Goal: Information Seeking & Learning: Learn about a topic

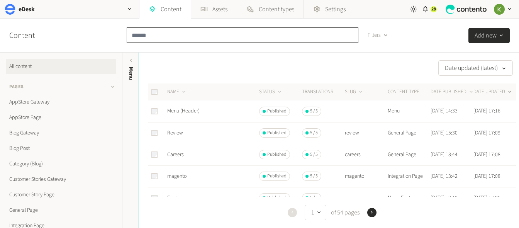
click at [207, 36] on input "text" at bounding box center [243, 34] width 232 height 15
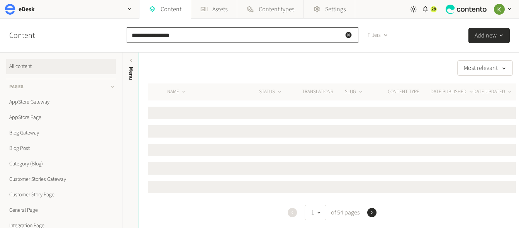
type input "**********"
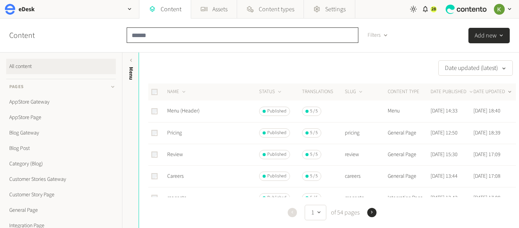
click at [191, 35] on input "text" at bounding box center [243, 34] width 232 height 15
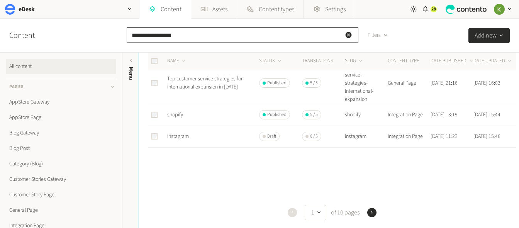
scroll to position [450, 0]
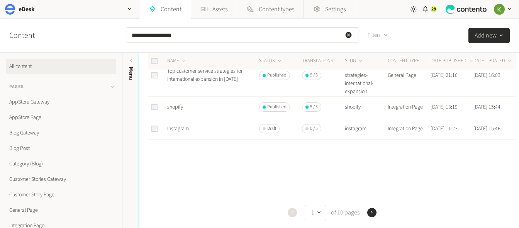
click at [375, 215] on div "Previous 1 of 10 pages Next" at bounding box center [332, 212] width 368 height 15
click at [373, 214] on icon "button" at bounding box center [371, 211] width 5 height 5
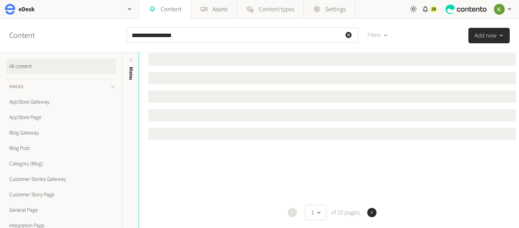
scroll to position [0, 0]
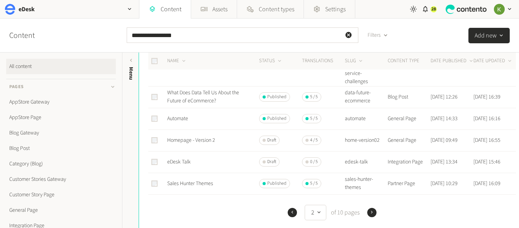
scroll to position [148, 0]
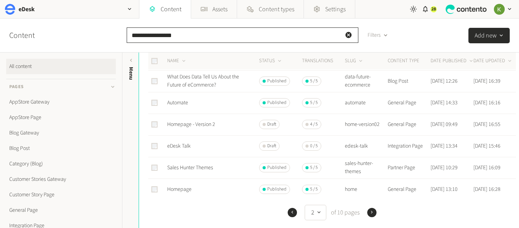
drag, startPoint x: 197, startPoint y: 36, endPoint x: 148, endPoint y: 31, distance: 48.6
click at [113, 35] on div "**********" at bounding box center [259, 36] width 519 height 34
paste input "**********"
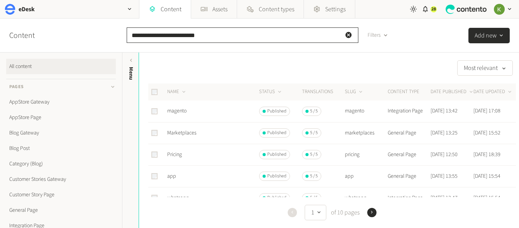
type input "**********"
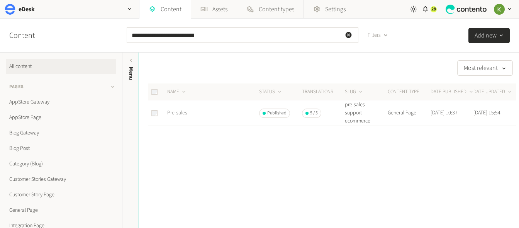
click at [177, 112] on link "Pre-sales" at bounding box center [177, 113] width 20 height 8
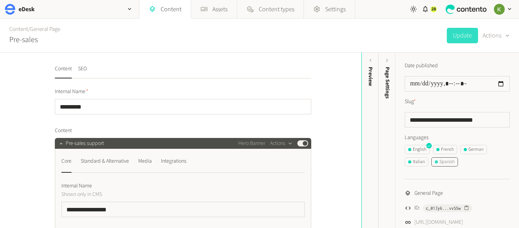
click at [444, 163] on div "Spanish" at bounding box center [445, 161] width 20 height 7
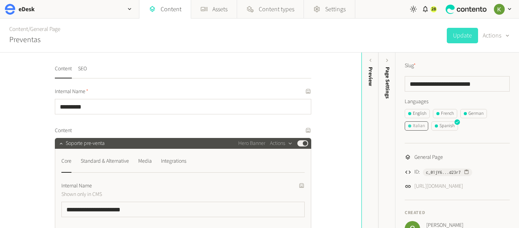
click at [418, 126] on div "Italian" at bounding box center [416, 125] width 17 height 7
click at [450, 115] on div "French" at bounding box center [444, 113] width 17 height 7
click at [478, 114] on div "German" at bounding box center [474, 113] width 20 height 7
click at [421, 126] on div "Italian" at bounding box center [416, 125] width 17 height 7
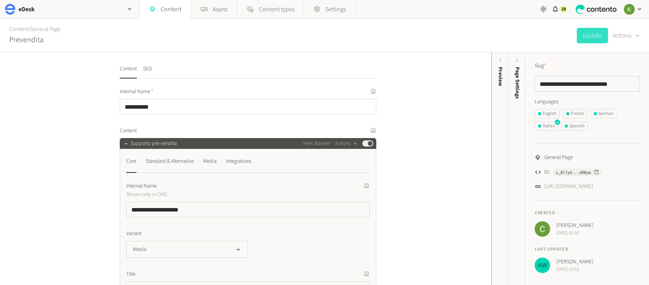
click at [451, 109] on div "**********" at bounding box center [245, 169] width 491 height 232
click at [519, 132] on ul "English French German Italian Spanish" at bounding box center [586, 121] width 105 height 25
click at [519, 114] on div "French" at bounding box center [574, 113] width 17 height 7
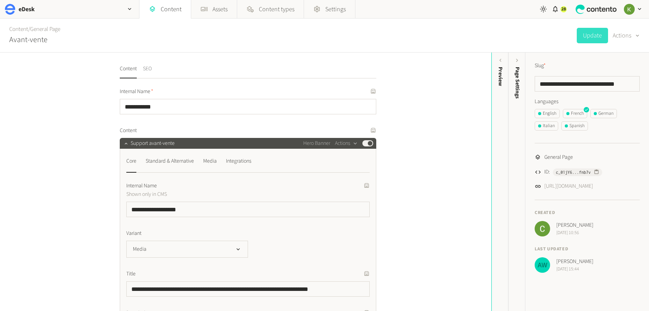
click at [148, 68] on button "SEO" at bounding box center [147, 72] width 9 height 14
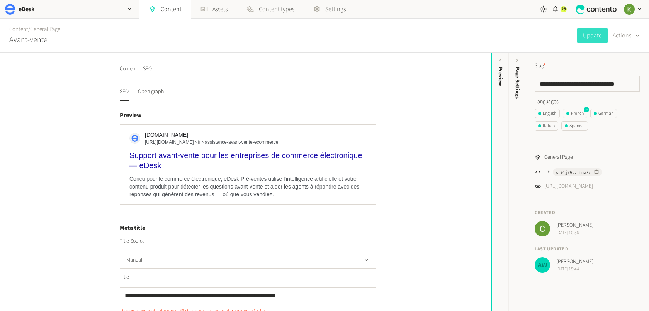
click at [147, 68] on button "SEO" at bounding box center [147, 72] width 9 height 14
click at [128, 67] on button "Content" at bounding box center [128, 72] width 17 height 14
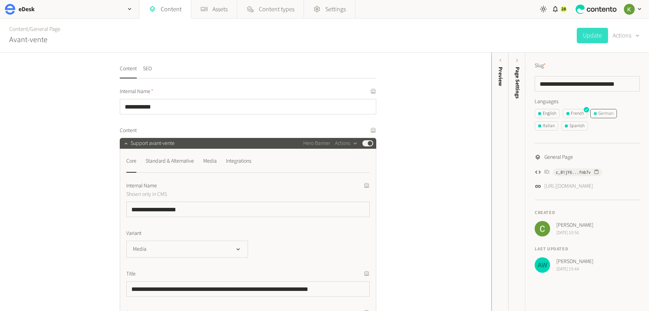
click at [519, 115] on div "German" at bounding box center [604, 113] width 20 height 7
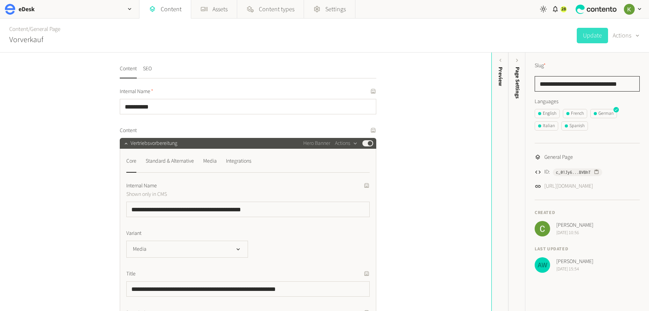
click at [519, 83] on input "**********" at bounding box center [586, 83] width 105 height 15
click at [519, 114] on div "English" at bounding box center [547, 113] width 18 height 7
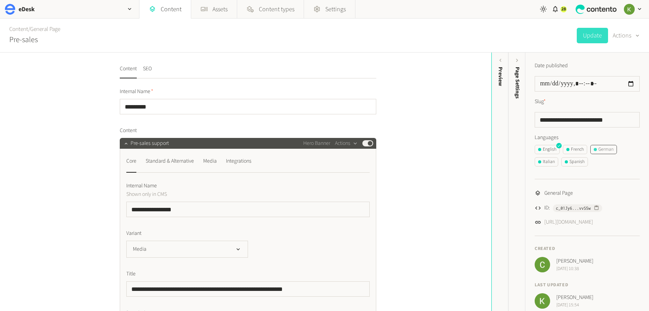
click at [519, 149] on div "German" at bounding box center [604, 149] width 20 height 7
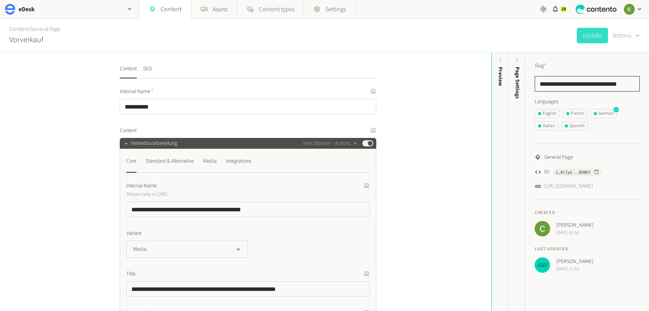
click at [519, 84] on input "**********" at bounding box center [586, 83] width 105 height 15
paste input "**"
type input "**********"
click at [519, 36] on button "Update" at bounding box center [592, 35] width 31 height 15
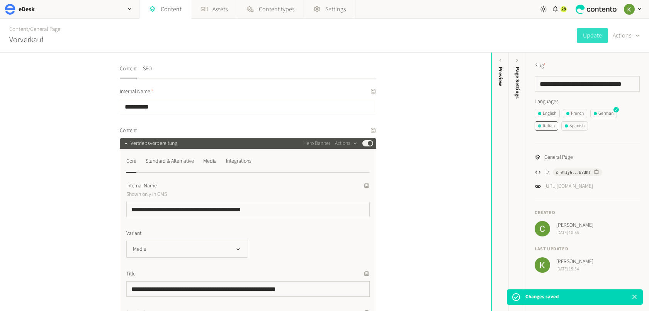
click at [519, 126] on div "Italian" at bounding box center [546, 125] width 17 height 7
click at [519, 83] on input "**********" at bounding box center [586, 83] width 105 height 15
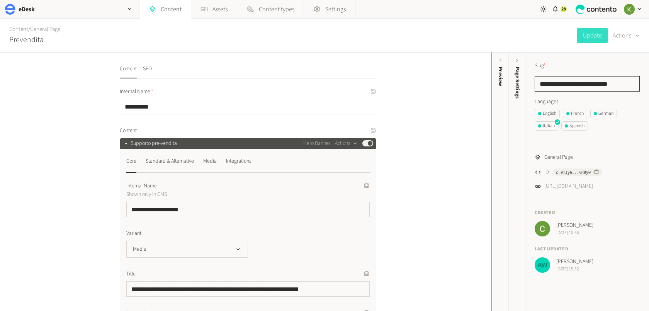
paste input "*"
type input "**********"
click at [519, 36] on button "Update" at bounding box center [592, 35] width 31 height 15
click at [519, 127] on div "Spanish" at bounding box center [575, 125] width 20 height 7
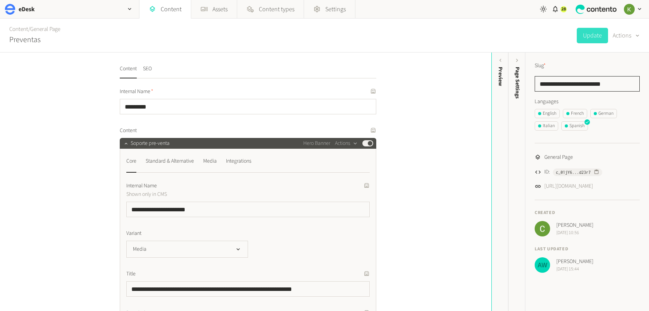
click at [519, 87] on input "**********" at bounding box center [586, 83] width 105 height 15
paste input "**********"
type input "**********"
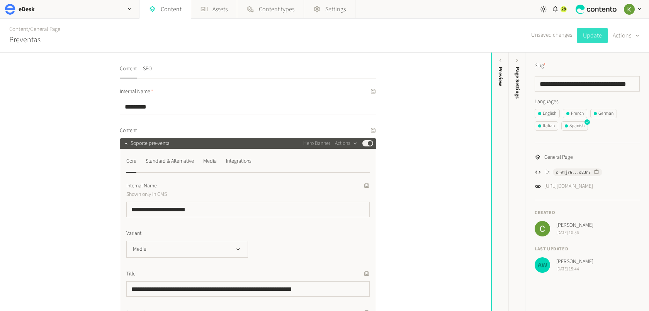
click at [519, 35] on button "Update" at bounding box center [592, 35] width 31 height 15
click at [519, 111] on div "English" at bounding box center [547, 113] width 18 height 7
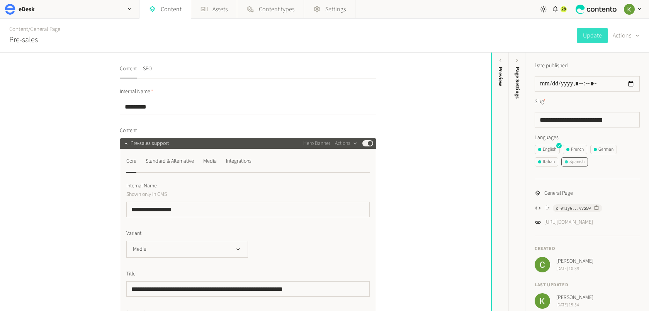
click at [519, 166] on button "Spanish" at bounding box center [574, 161] width 27 height 9
click at [519, 163] on div "Spanish" at bounding box center [575, 161] width 20 height 7
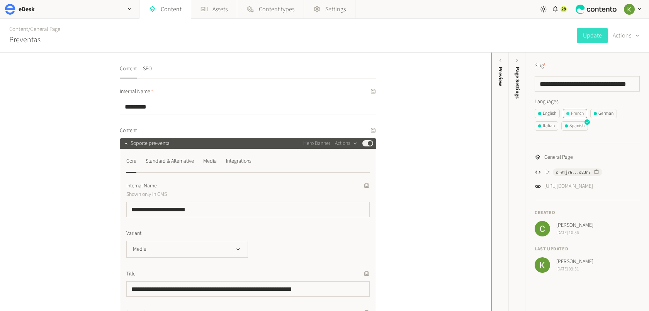
click at [519, 114] on div "French" at bounding box center [574, 113] width 17 height 7
click at [519, 126] on div "Italian" at bounding box center [546, 125] width 17 height 7
click at [519, 112] on div "English" at bounding box center [547, 113] width 18 height 7
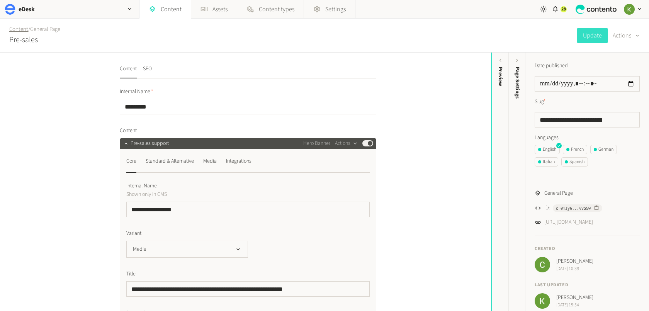
click at [20, 31] on link "Content" at bounding box center [18, 29] width 19 height 8
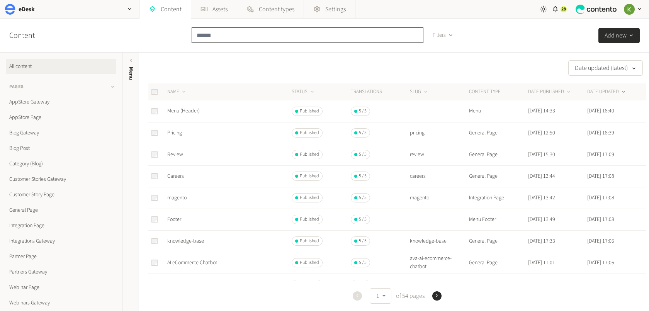
click at [267, 38] on input "text" at bounding box center [308, 34] width 232 height 15
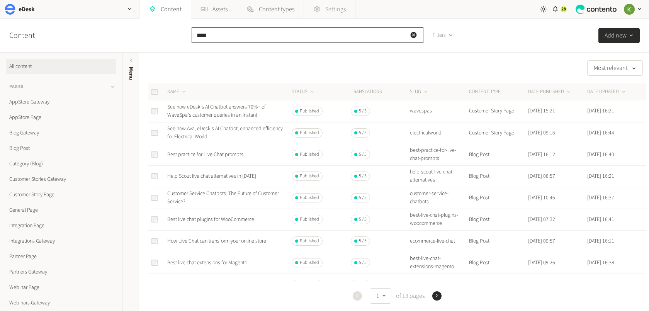
type input "****"
click at [419, 91] on button "SLUG" at bounding box center [419, 92] width 19 height 8
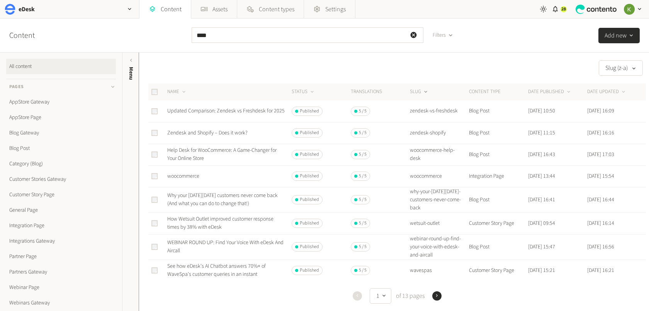
click at [419, 91] on button "SLUG" at bounding box center [419, 92] width 19 height 8
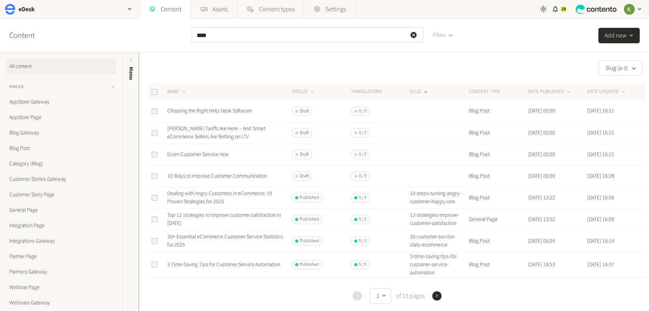
click at [446, 36] on div "button" at bounding box center [451, 35] width 10 height 7
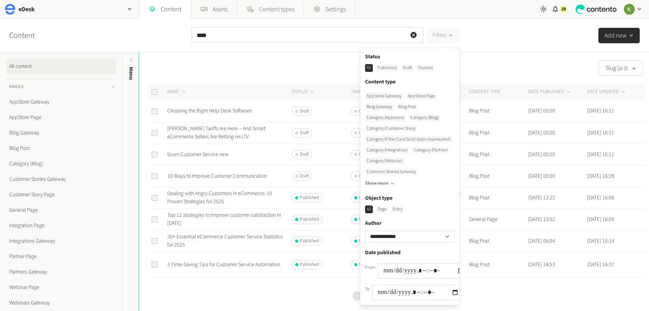
click at [390, 68] on div "Published" at bounding box center [387, 68] width 22 height 8
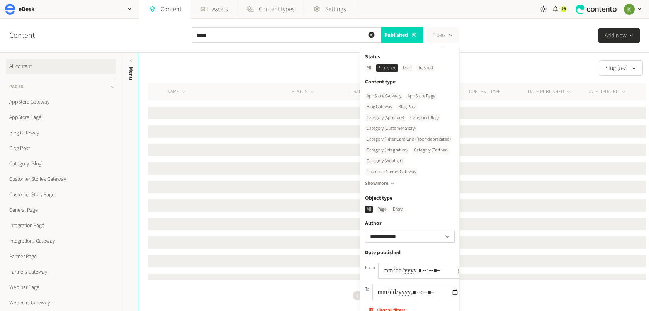
click at [519, 56] on div "Slug (a-z) NAME STATUS Translations SLUG CONTENT TYPE DATE PUBLISHED DATE UPDAT…" at bounding box center [394, 182] width 510 height 258
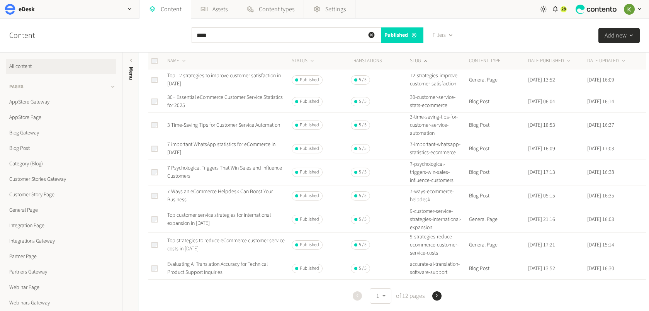
scroll to position [127, 0]
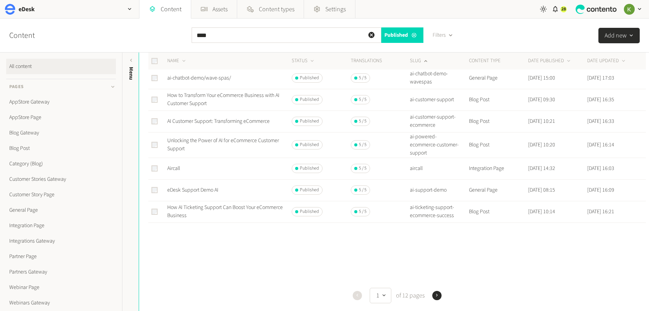
scroll to position [346, 0]
click at [438, 227] on icon "button" at bounding box center [436, 294] width 5 height 5
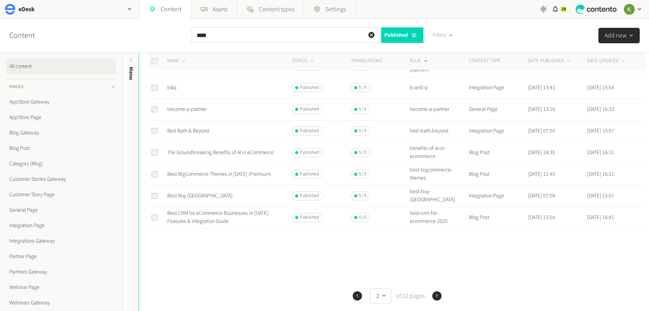
scroll to position [338, 0]
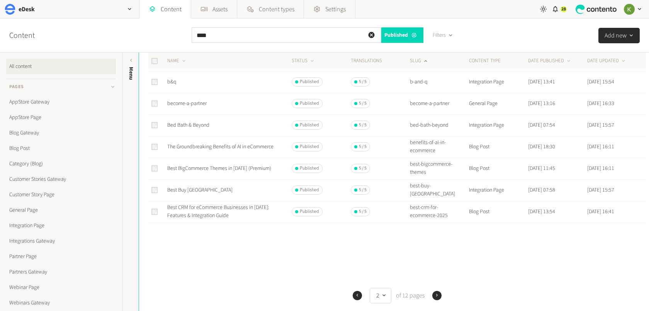
click at [435, 227] on icon "button" at bounding box center [436, 294] width 5 height 5
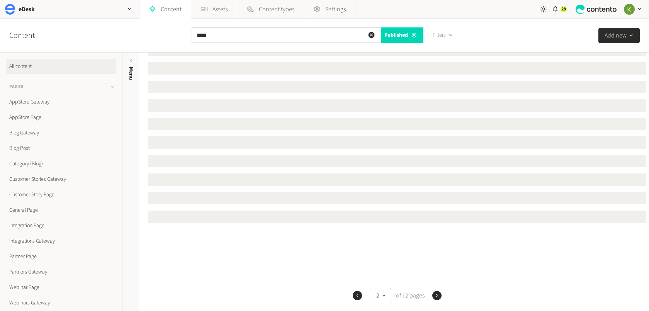
scroll to position [0, 0]
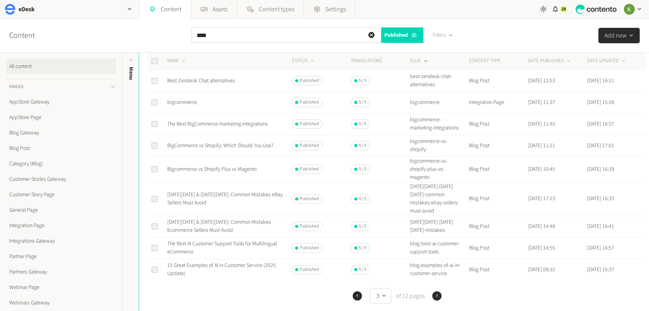
scroll to position [330, 0]
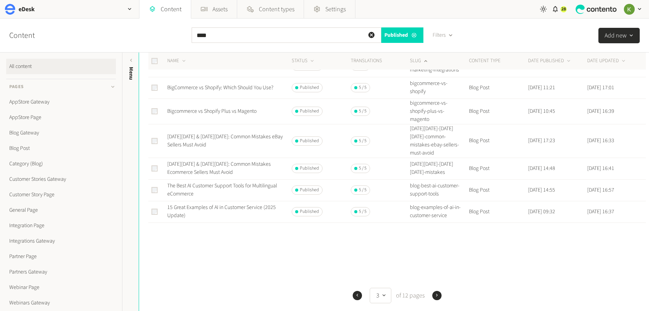
click at [438, 227] on icon "button" at bounding box center [436, 294] width 5 height 5
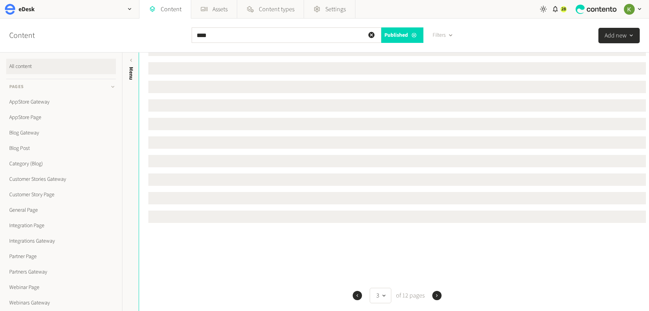
scroll to position [0, 0]
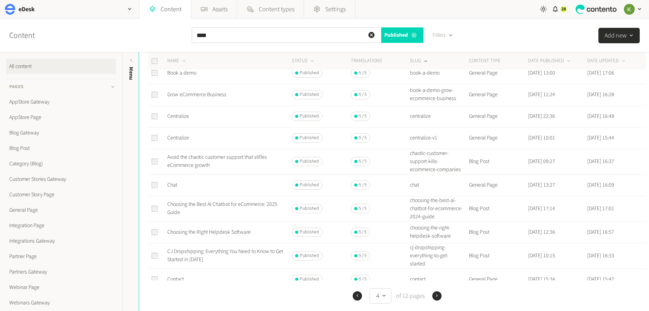
scroll to position [102, 0]
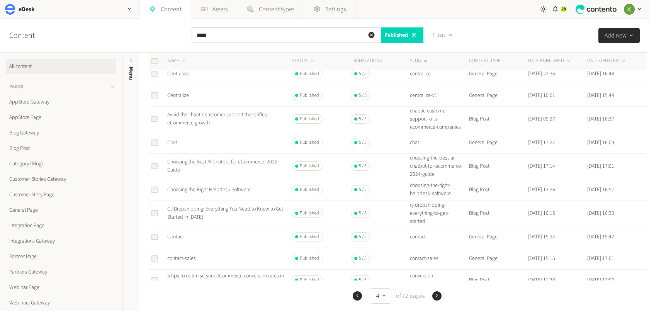
click at [173, 141] on link "Chat" at bounding box center [172, 143] width 10 height 8
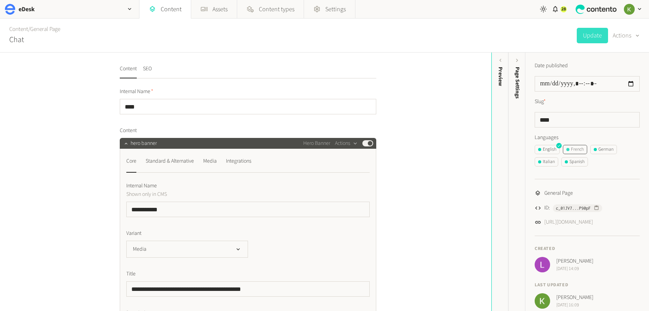
click at [519, 149] on div "French" at bounding box center [574, 149] width 17 height 7
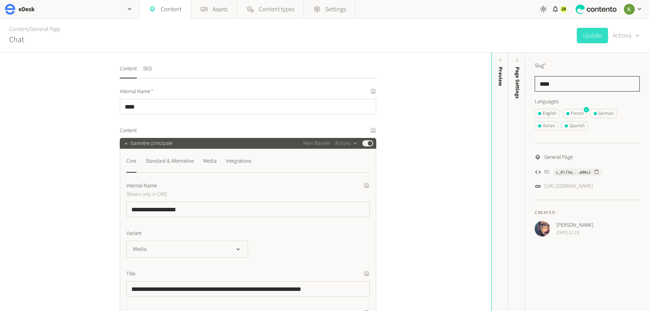
click at [519, 82] on input "****" at bounding box center [586, 83] width 105 height 15
drag, startPoint x: 539, startPoint y: 82, endPoint x: 578, endPoint y: 81, distance: 39.0
click at [519, 82] on input "****" at bounding box center [586, 83] width 105 height 15
paste input "******"
type input "**********"
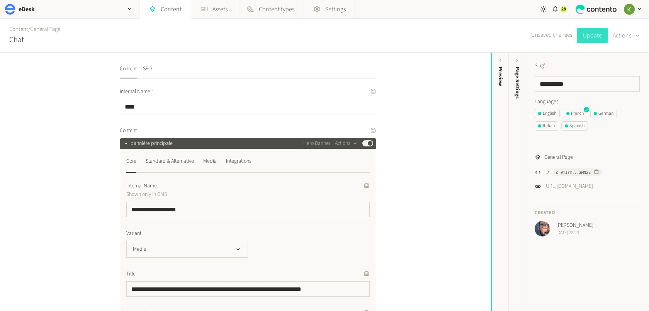
click at [519, 39] on button "Update" at bounding box center [592, 35] width 31 height 15
click at [21, 29] on link "Content" at bounding box center [18, 29] width 19 height 8
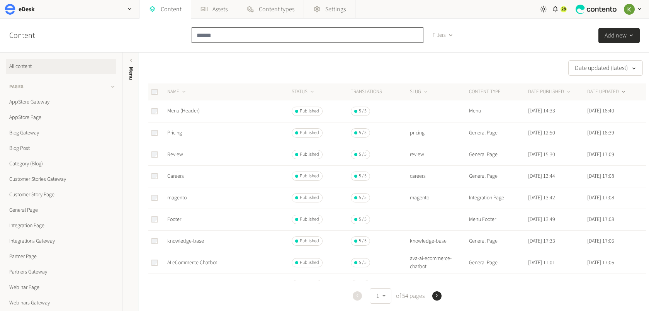
click at [215, 36] on input "text" at bounding box center [308, 34] width 232 height 15
paste input "**********"
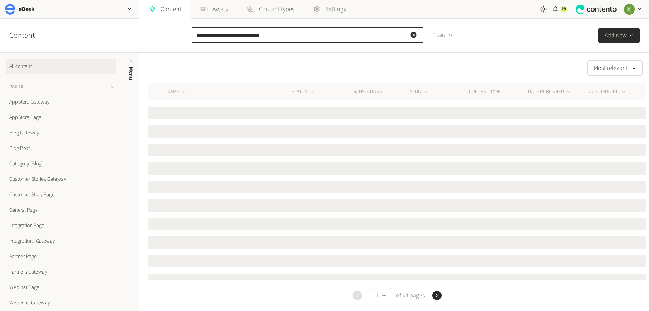
type input "**********"
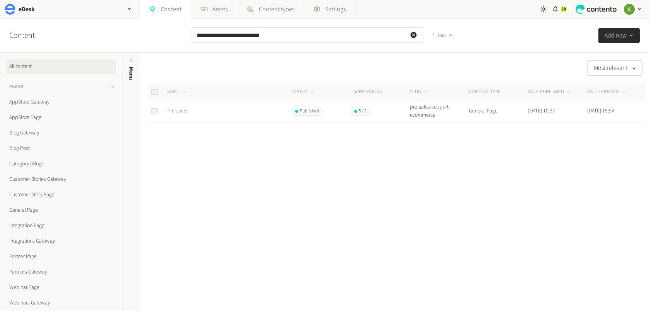
click at [176, 112] on link "Pre-sales" at bounding box center [177, 111] width 20 height 8
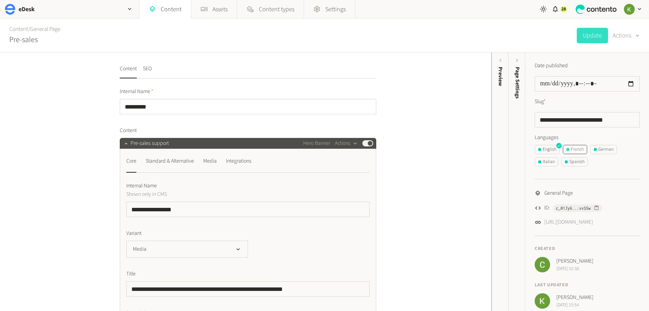
click at [519, 148] on div "French" at bounding box center [574, 149] width 17 height 7
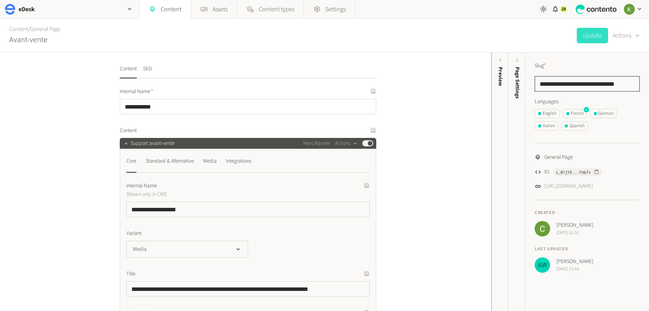
click at [519, 85] on input "**********" at bounding box center [586, 83] width 105 height 15
paste input "*********"
type input "**********"
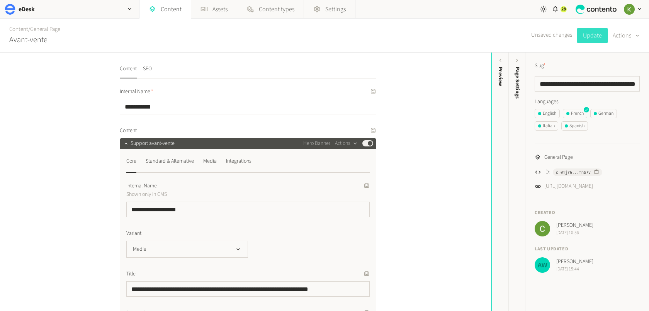
click at [519, 34] on button "Update" at bounding box center [592, 35] width 31 height 15
click at [519, 116] on div "English" at bounding box center [547, 113] width 18 height 7
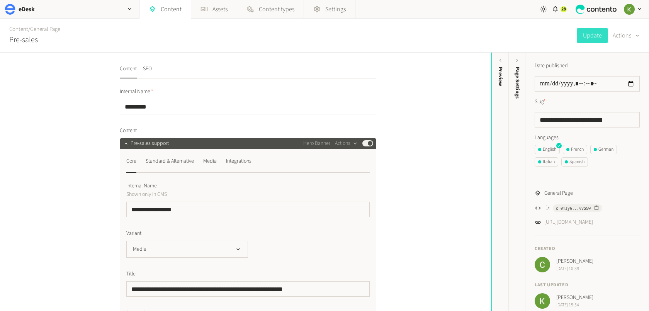
scroll to position [7, 0]
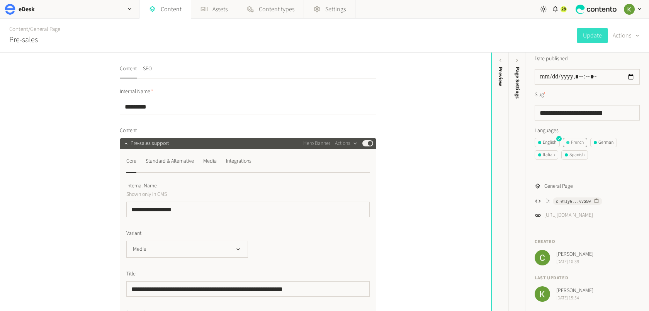
click at [519, 145] on div "French" at bounding box center [574, 142] width 17 height 7
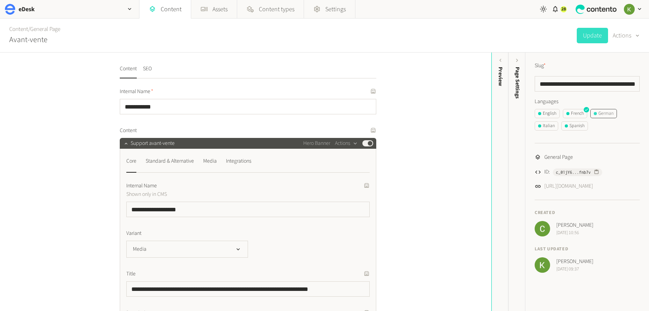
click at [519, 115] on div "German" at bounding box center [604, 113] width 20 height 7
click at [17, 29] on link "Content" at bounding box center [18, 29] width 19 height 8
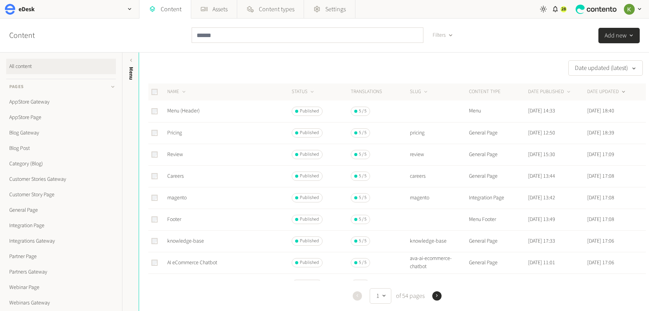
click at [447, 35] on icon "button" at bounding box center [450, 35] width 7 height 7
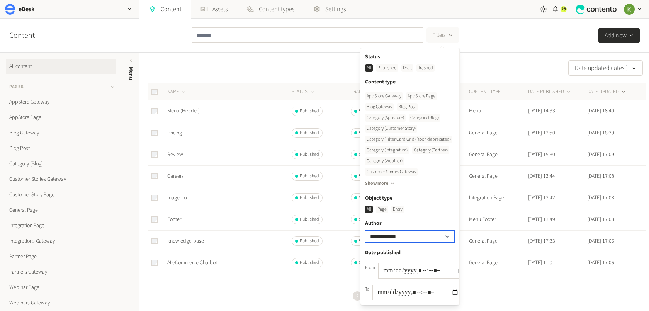
click at [426, 227] on select "**********" at bounding box center [410, 237] width 90 height 12
click at [421, 227] on select "**********" at bounding box center [410, 237] width 90 height 12
click at [418, 227] on select "**********" at bounding box center [410, 237] width 90 height 12
click at [519, 90] on button "DATE UPDATED" at bounding box center [606, 92] width 39 height 8
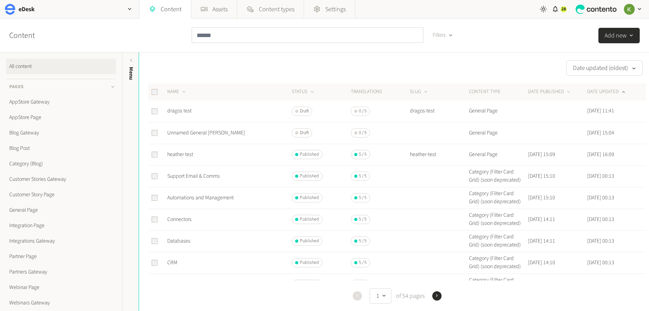
click at [519, 90] on button "DATE UPDATED" at bounding box center [606, 92] width 39 height 8
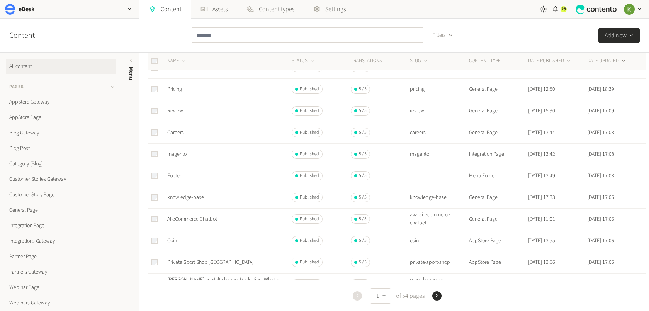
scroll to position [53, 0]
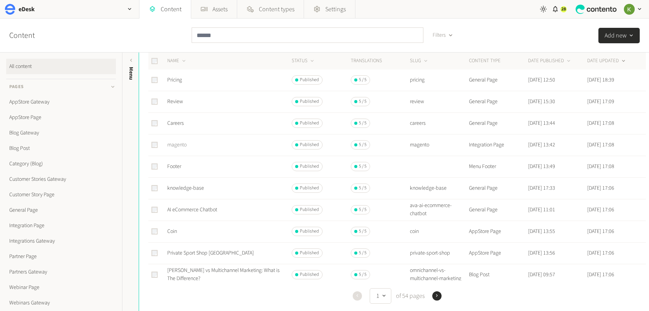
click at [177, 142] on link "magento" at bounding box center [176, 145] width 19 height 8
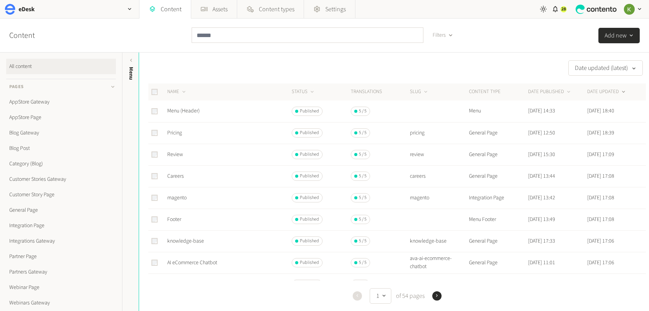
click at [442, 35] on span "Filters" at bounding box center [439, 35] width 13 height 8
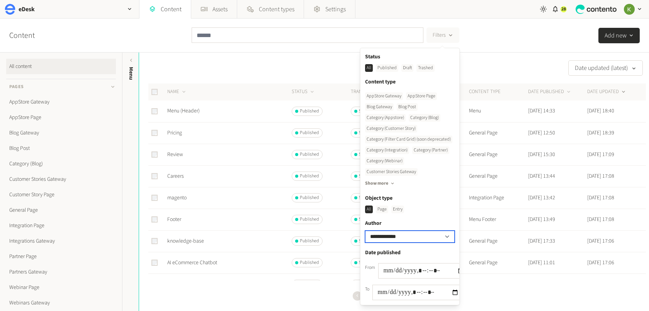
click at [427, 227] on select "**********" at bounding box center [410, 237] width 90 height 12
click at [488, 62] on div "Date updated (latest)" at bounding box center [392, 67] width 507 height 15
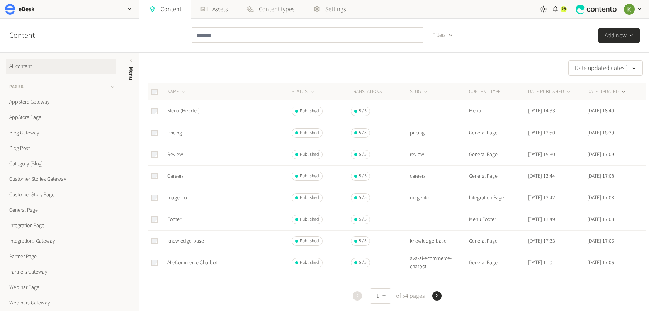
click at [488, 62] on div "Date updated (latest)" at bounding box center [392, 67] width 507 height 15
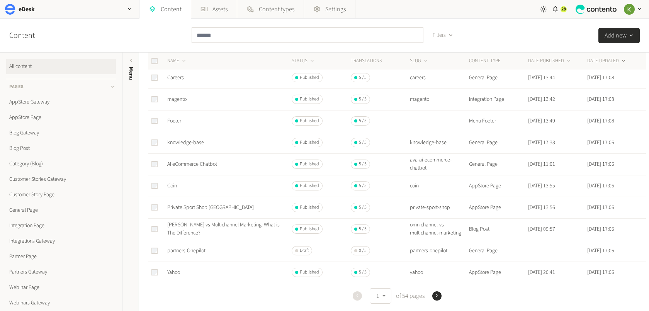
scroll to position [102, 0]
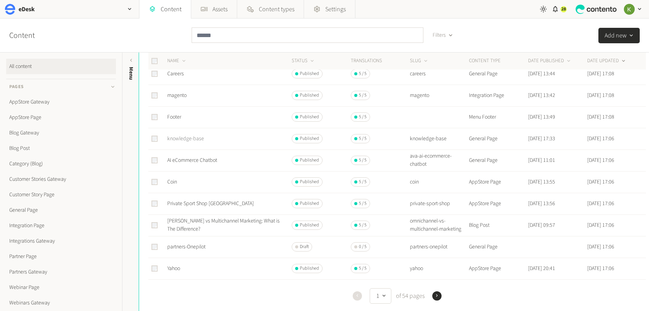
click at [186, 137] on link "knowledge-base" at bounding box center [185, 139] width 37 height 8
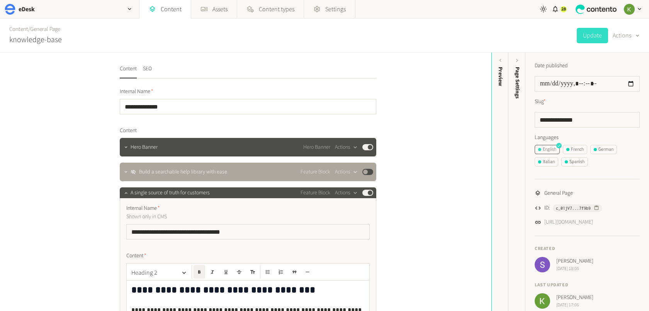
scroll to position [7, 0]
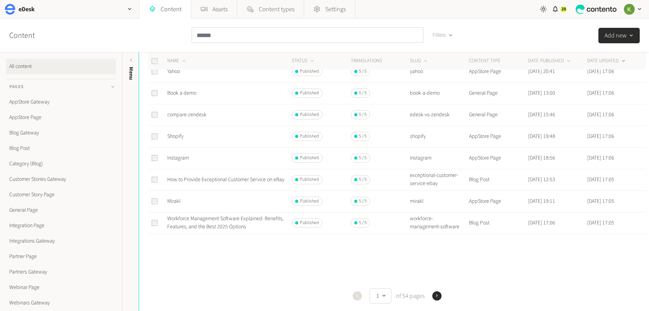
scroll to position [314, 0]
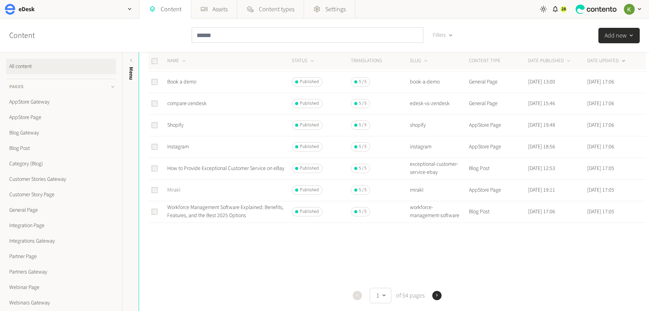
click at [175, 189] on link "Mirakl" at bounding box center [173, 190] width 13 height 8
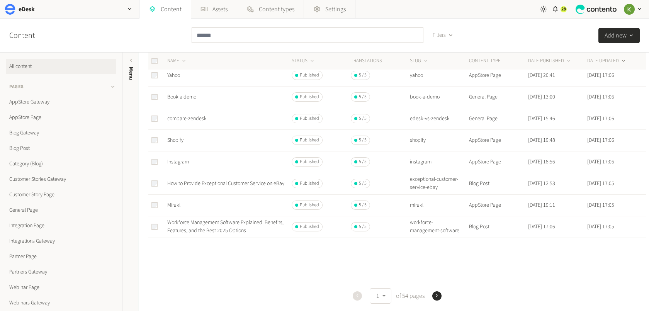
scroll to position [314, 0]
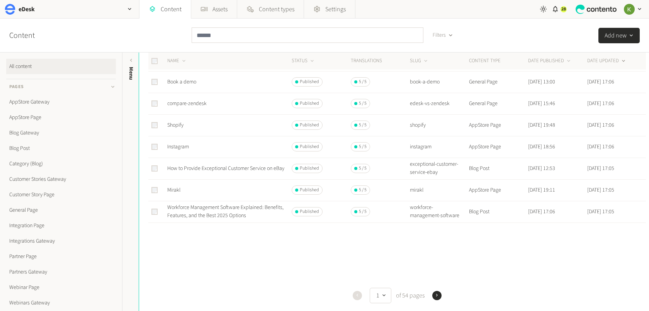
click at [436, 227] on icon "button" at bounding box center [436, 294] width 5 height 5
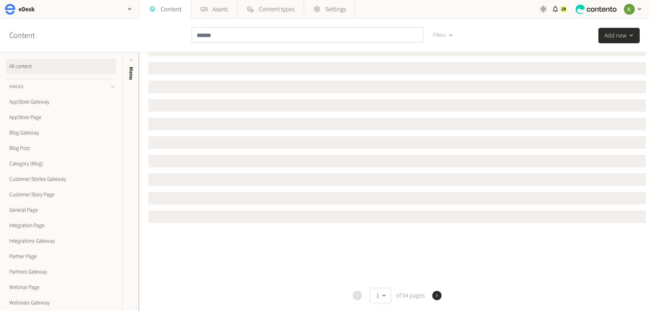
scroll to position [0, 0]
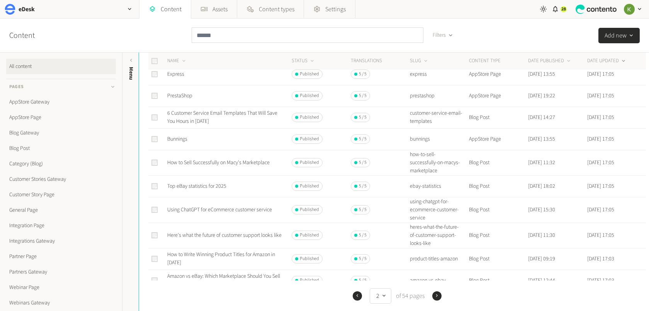
scroll to position [326, 0]
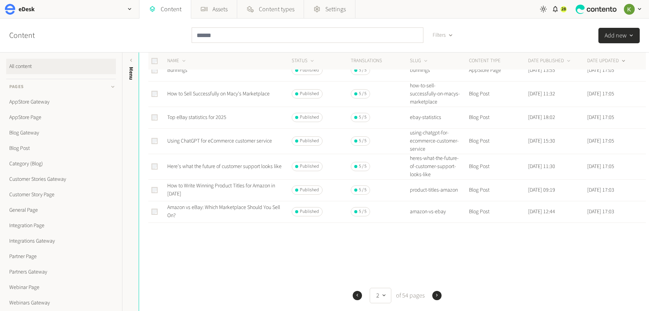
click at [437, 227] on icon "button" at bounding box center [436, 294] width 5 height 5
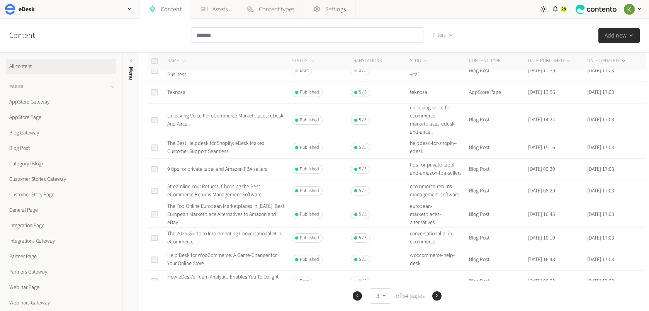
scroll to position [330, 0]
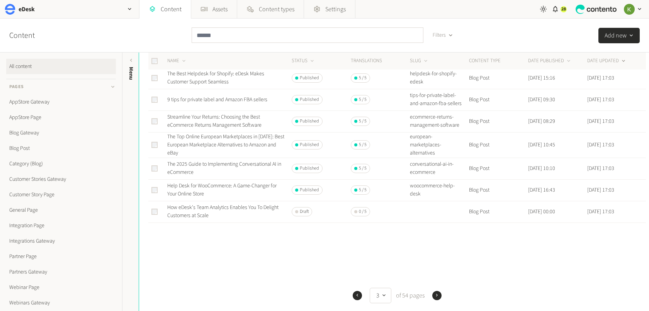
click at [434, 227] on icon "button" at bounding box center [436, 294] width 5 height 5
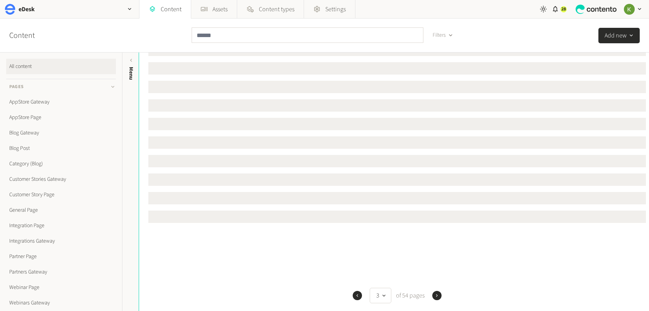
scroll to position [0, 0]
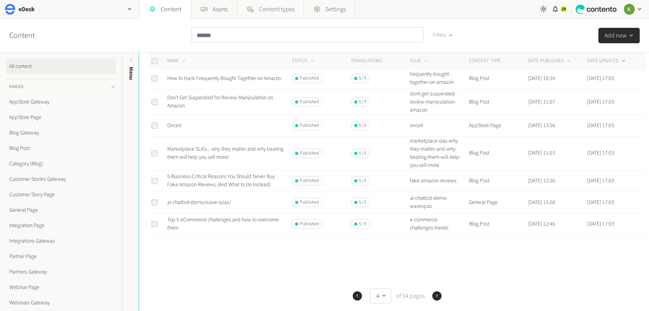
scroll to position [334, 0]
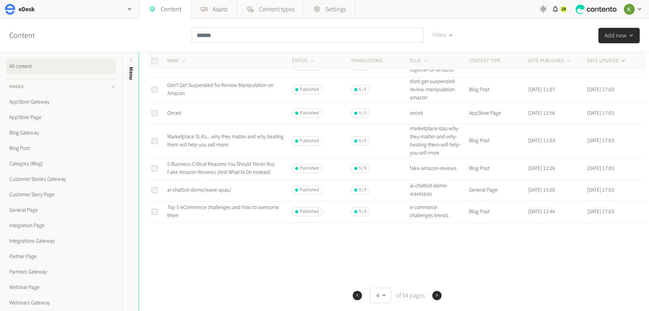
click at [436, 227] on icon "button" at bounding box center [436, 294] width 5 height 5
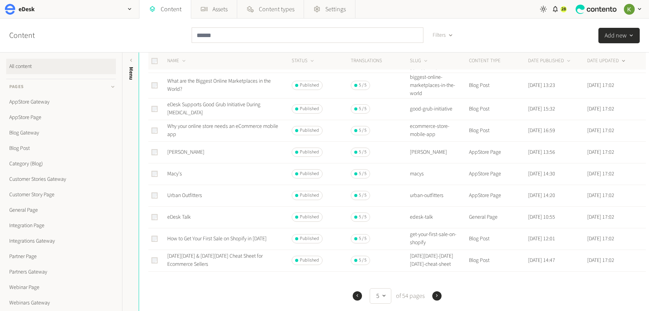
scroll to position [366, 0]
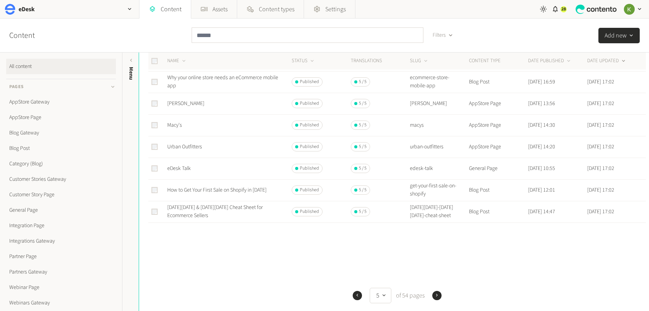
click at [435, 227] on icon "button" at bounding box center [436, 294] width 5 height 5
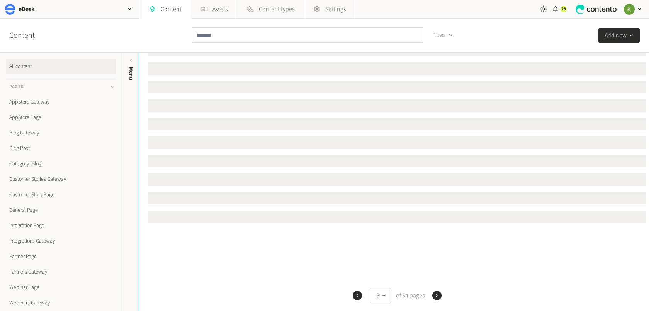
scroll to position [0, 0]
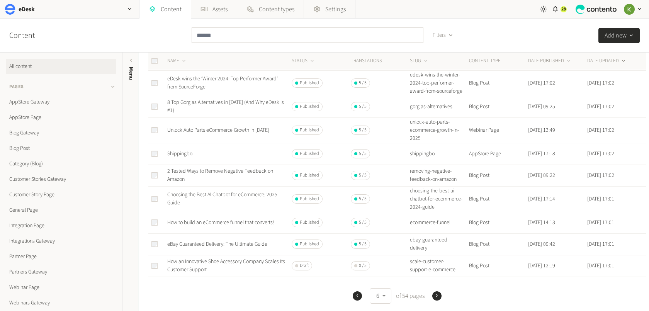
scroll to position [261, 0]
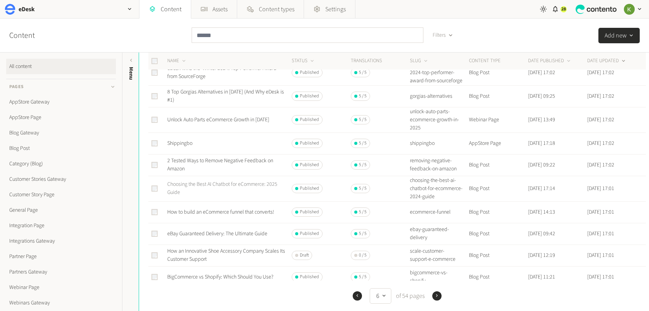
click at [221, 192] on link "Choosing the Best AI Chatbot for eCommerce: 2025 Guide" at bounding box center [222, 188] width 110 height 16
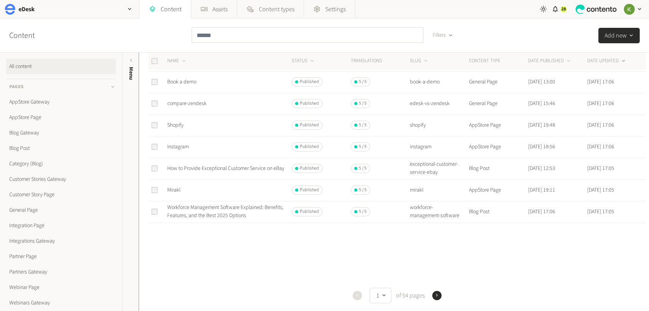
scroll to position [314, 0]
click at [434, 227] on icon "button" at bounding box center [436, 294] width 5 height 5
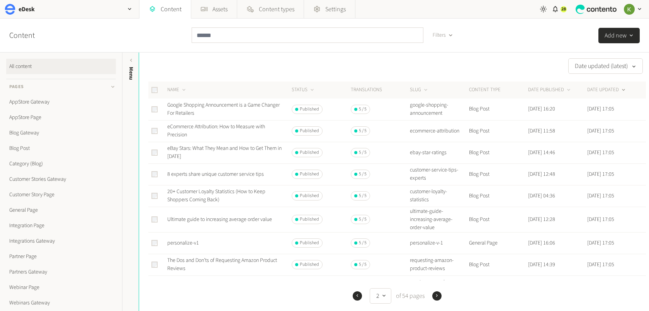
scroll to position [1, 0]
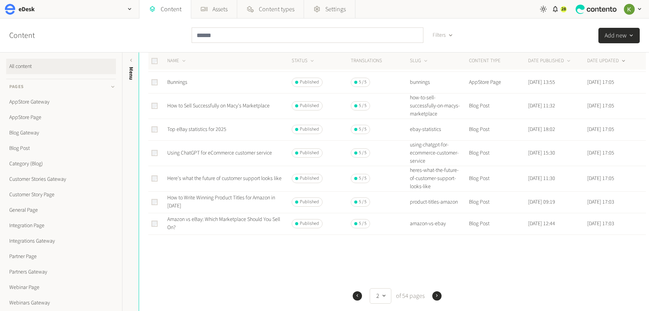
scroll to position [326, 0]
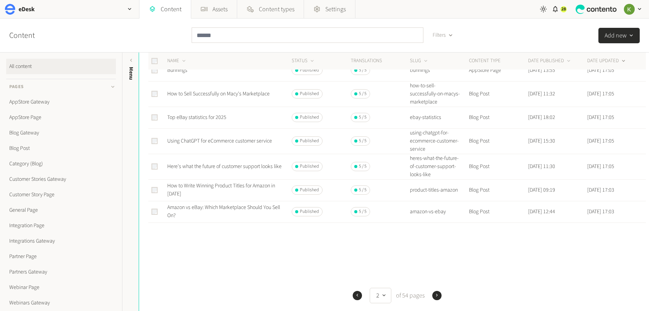
click at [434, 227] on icon "button" at bounding box center [436, 294] width 5 height 5
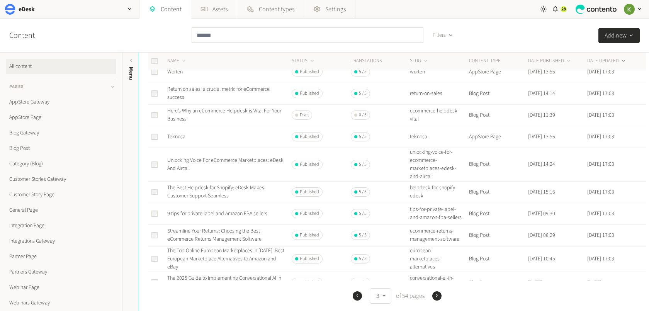
scroll to position [330, 0]
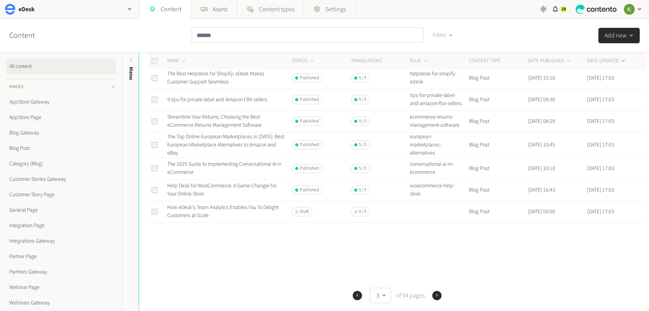
click at [433, 227] on button "Next" at bounding box center [436, 295] width 9 height 9
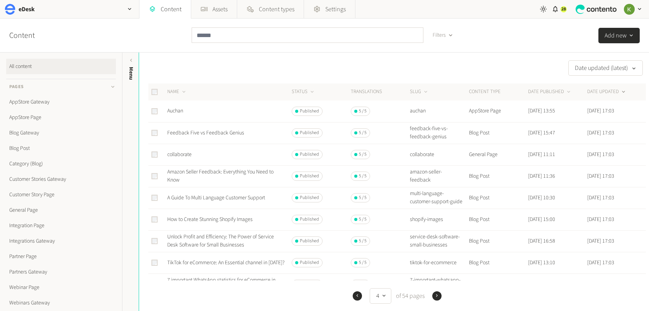
click at [438, 227] on icon "button" at bounding box center [436, 295] width 5 height 5
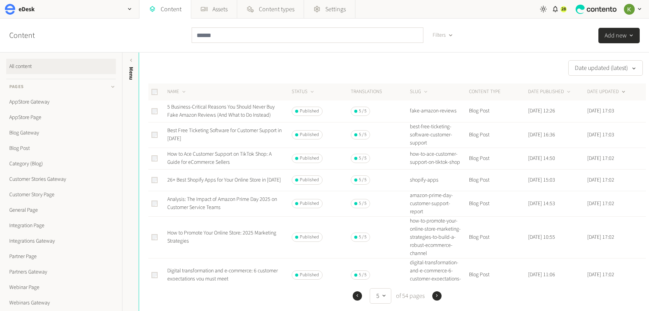
click at [438, 227] on icon "button" at bounding box center [436, 295] width 5 height 5
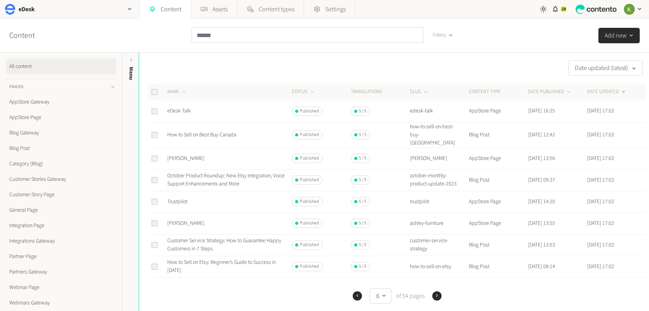
click at [438, 227] on icon "button" at bounding box center [436, 295] width 5 height 5
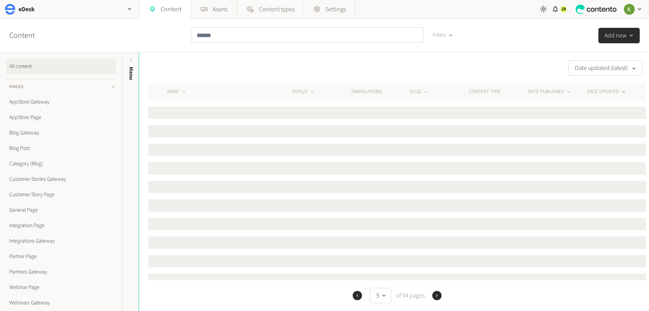
click at [438, 227] on icon "button" at bounding box center [436, 295] width 5 height 5
click at [438, 227] on icon "button" at bounding box center [438, 295] width 5 height 5
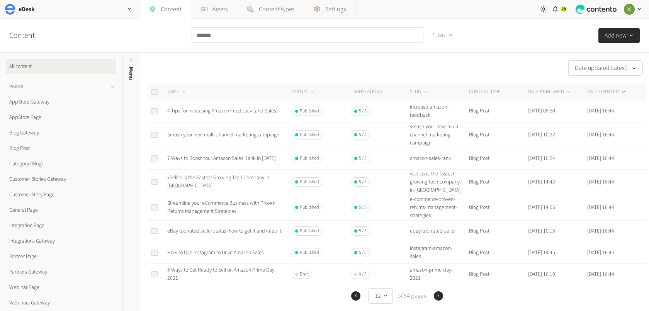
click at [438, 227] on icon "button" at bounding box center [438, 295] width 5 height 5
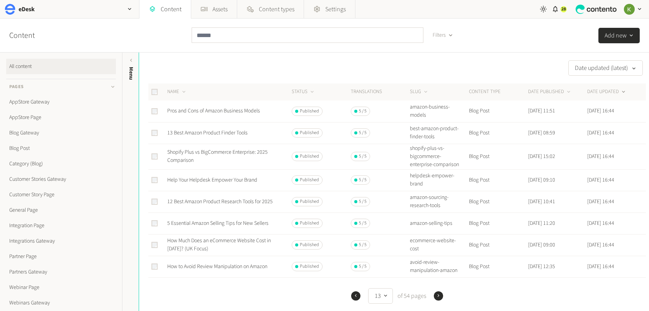
click at [438, 227] on icon "button" at bounding box center [438, 295] width 5 height 5
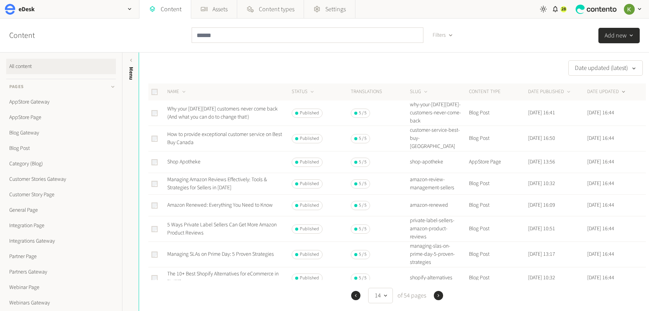
click at [438, 227] on icon "button" at bounding box center [438, 295] width 5 height 5
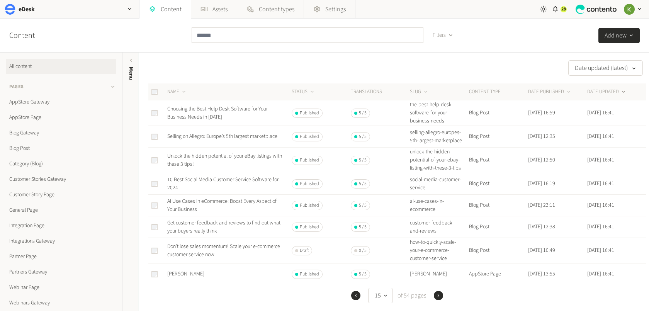
click at [438, 227] on icon "button" at bounding box center [438, 295] width 5 height 5
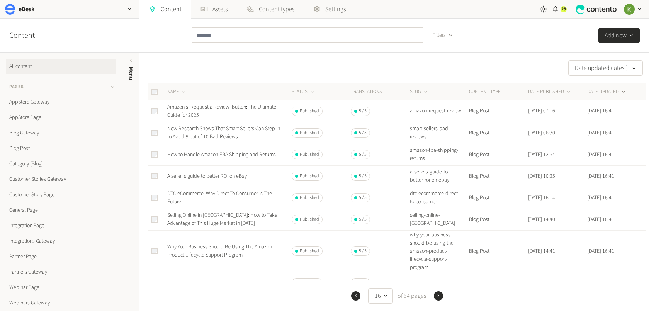
click at [438, 227] on icon "button" at bounding box center [438, 295] width 5 height 5
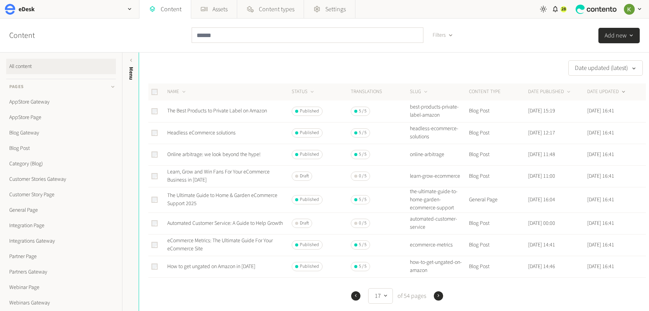
click at [438, 227] on icon "button" at bounding box center [438, 295] width 5 height 5
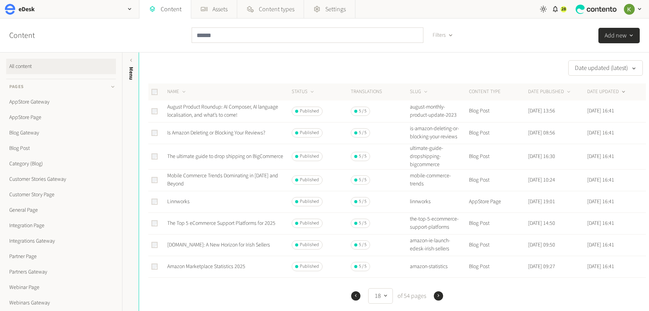
click at [438, 227] on icon "button" at bounding box center [438, 295] width 5 height 5
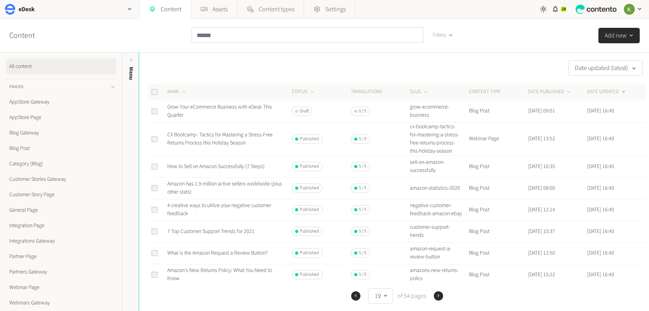
click at [438, 227] on icon "button" at bounding box center [438, 295] width 5 height 5
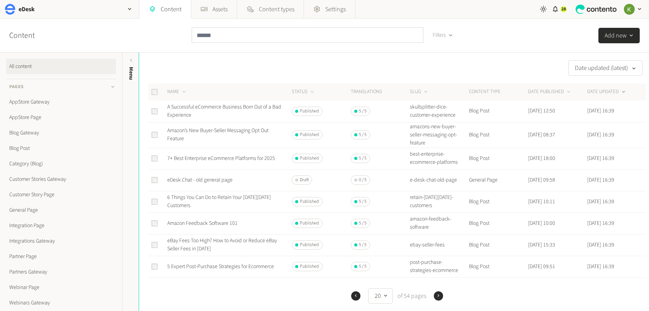
click at [438, 227] on icon "button" at bounding box center [438, 295] width 5 height 5
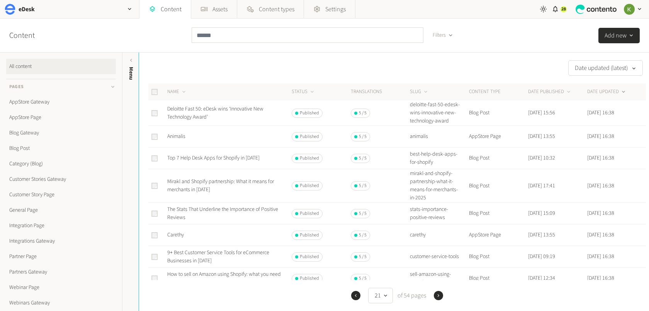
click at [438, 227] on icon "button" at bounding box center [438, 295] width 5 height 5
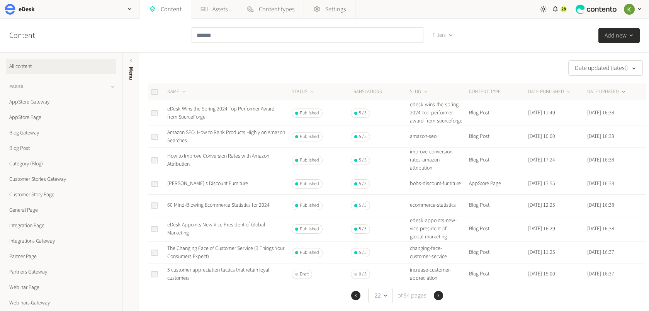
click at [438, 227] on icon "button" at bounding box center [438, 295] width 5 height 5
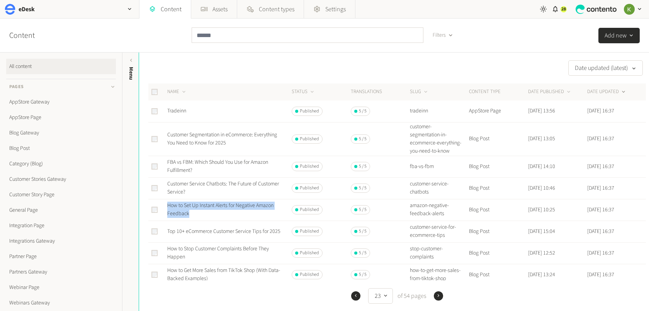
click at [436, 227] on icon "button" at bounding box center [438, 295] width 5 height 5
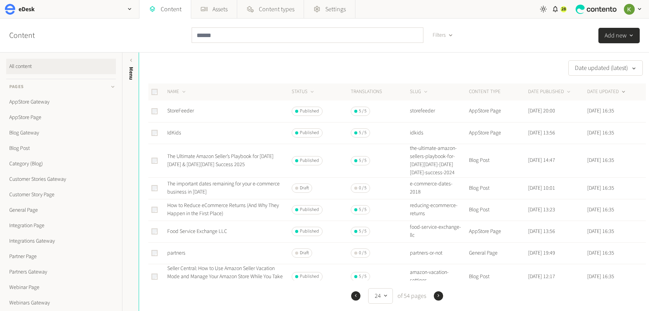
click at [436, 227] on icon "button" at bounding box center [438, 295] width 5 height 5
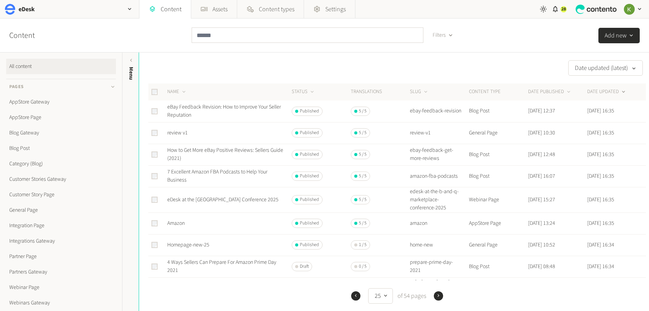
click at [438, 227] on icon "button" at bounding box center [438, 295] width 5 height 5
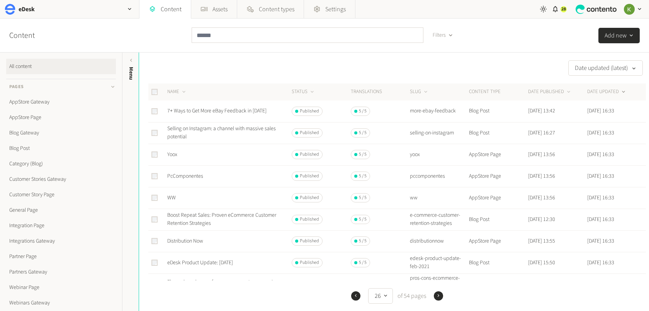
click at [439, 227] on icon "button" at bounding box center [438, 295] width 5 height 5
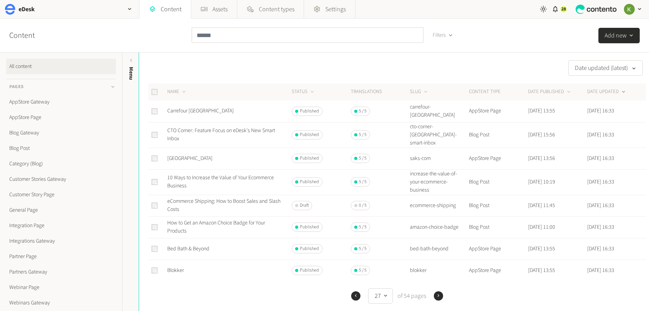
click at [439, 227] on icon "button" at bounding box center [438, 295] width 5 height 5
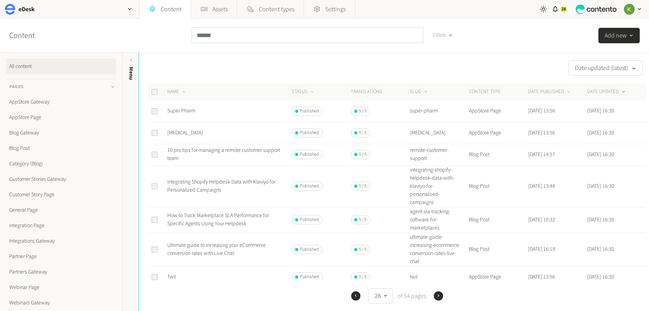
click at [439, 227] on icon "button" at bounding box center [438, 295] width 5 height 5
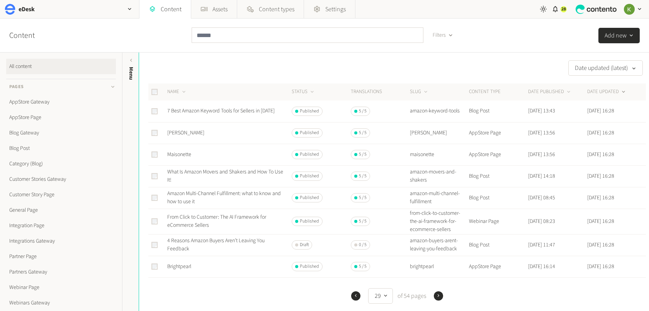
click at [439, 227] on icon "button" at bounding box center [438, 295] width 5 height 5
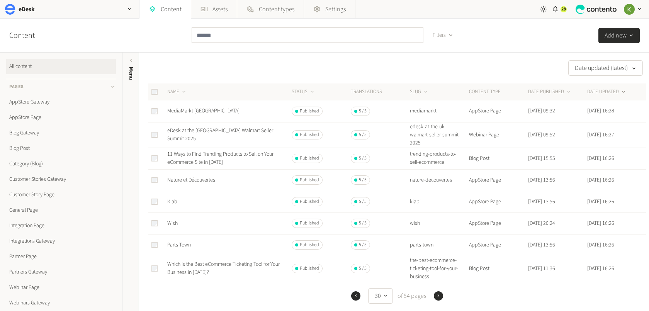
click at [439, 227] on icon "button" at bounding box center [438, 295] width 5 height 5
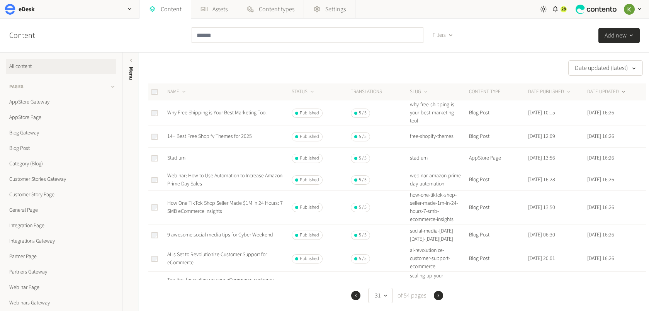
click at [439, 227] on icon "button" at bounding box center [438, 295] width 5 height 5
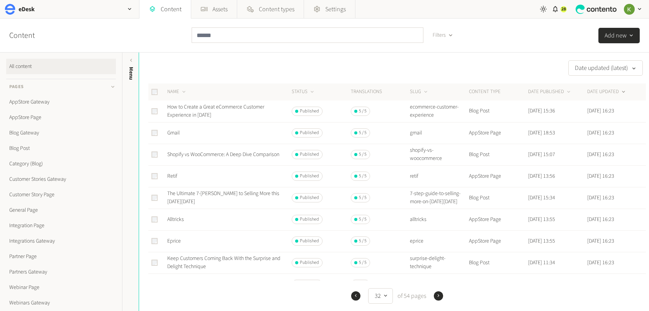
click at [439, 227] on icon "button" at bounding box center [438, 295] width 5 height 5
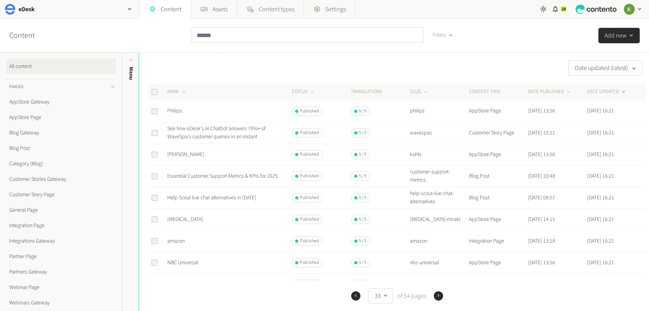
click at [439, 227] on icon "button" at bounding box center [438, 295] width 5 height 5
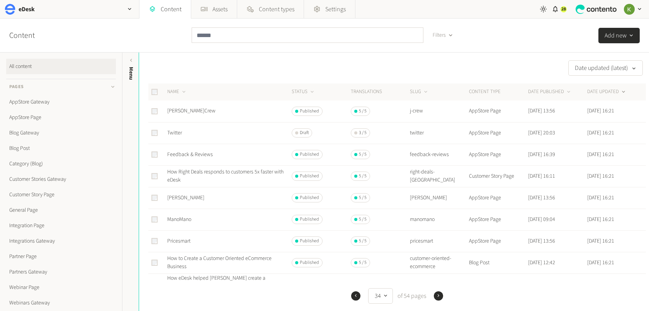
click at [439, 227] on icon "button" at bounding box center [438, 295] width 5 height 5
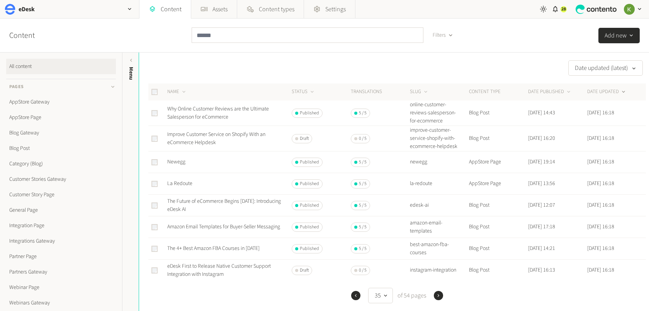
click at [439, 227] on icon "button" at bounding box center [438, 295] width 5 height 5
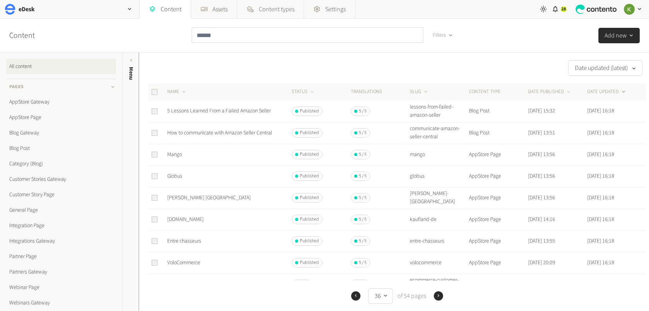
click at [439, 227] on icon "button" at bounding box center [438, 295] width 5 height 5
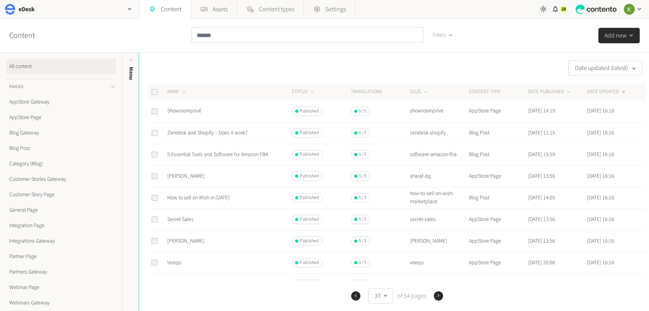
click at [439, 227] on icon "button" at bounding box center [438, 295] width 5 height 5
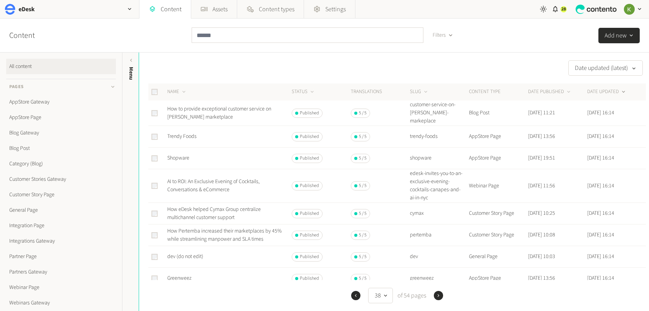
click at [439, 227] on icon "button" at bounding box center [438, 295] width 5 height 5
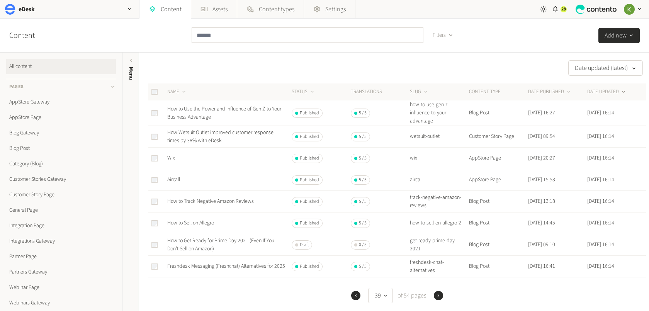
click at [439, 227] on icon "button" at bounding box center [438, 295] width 5 height 5
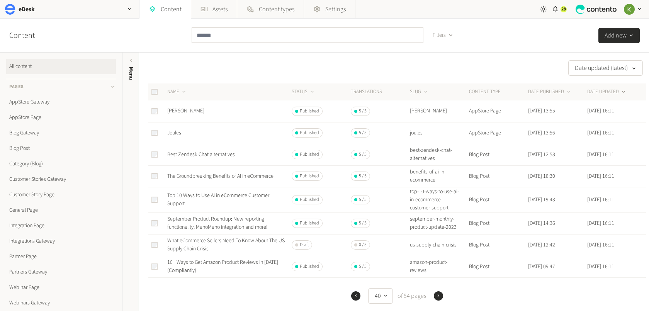
click at [439, 227] on icon "button" at bounding box center [438, 295] width 5 height 5
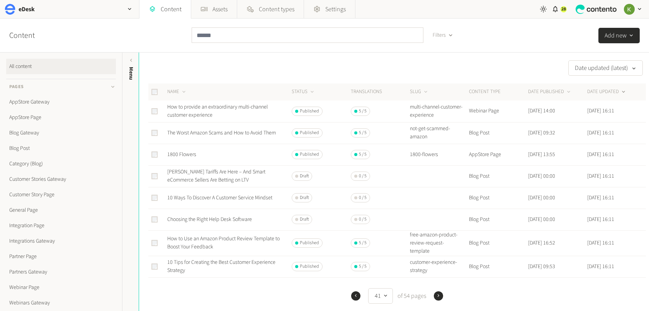
click at [439, 227] on icon "button" at bounding box center [438, 295] width 5 height 5
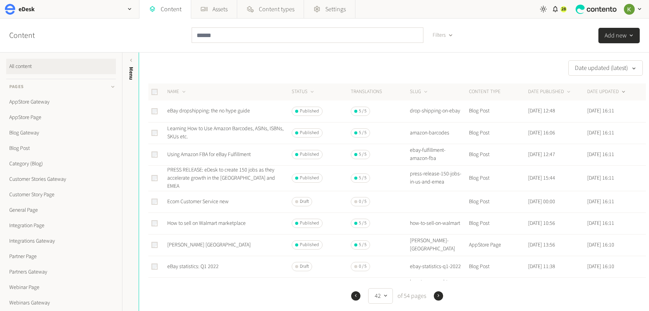
click at [439, 227] on icon "button" at bounding box center [438, 295] width 5 height 5
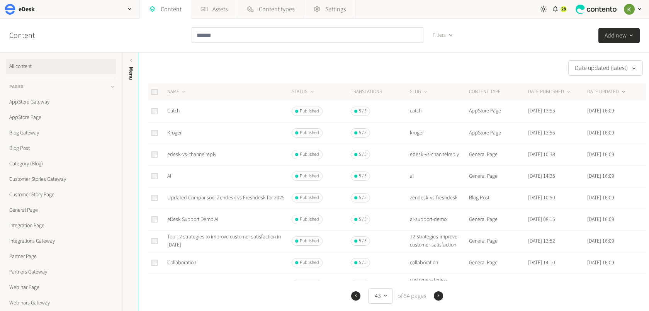
click at [439, 227] on icon "button" at bounding box center [438, 295] width 5 height 5
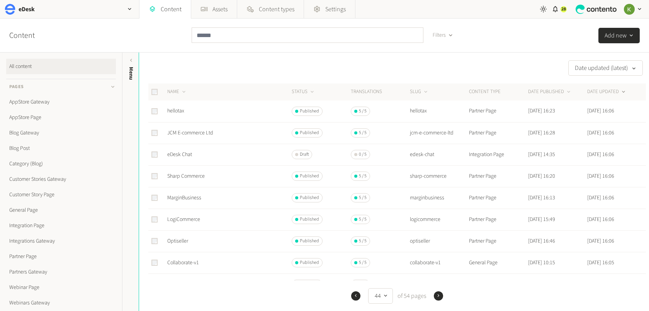
click at [439, 227] on icon "button" at bounding box center [438, 295] width 5 height 5
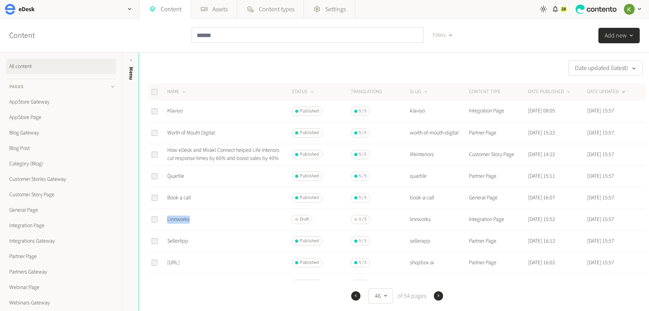
click at [437, 227] on icon "button" at bounding box center [438, 295] width 5 height 5
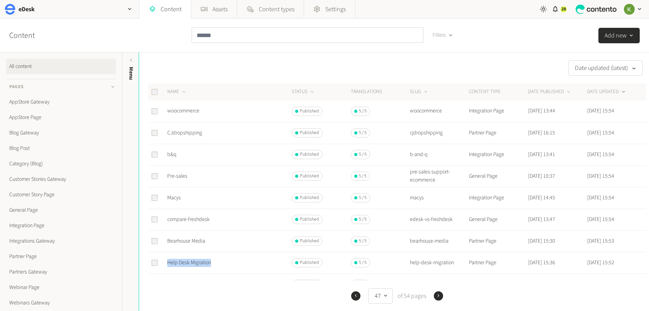
click at [438, 227] on icon "button" at bounding box center [439, 295] width 2 height 3
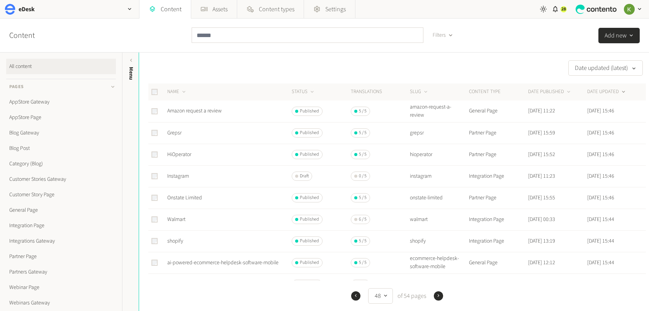
click at [441, 227] on button "Next" at bounding box center [438, 295] width 9 height 9
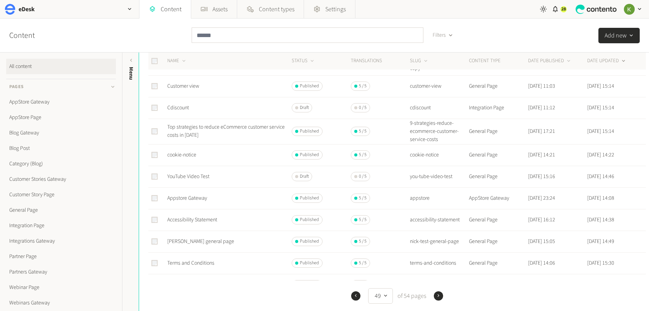
scroll to position [176, 0]
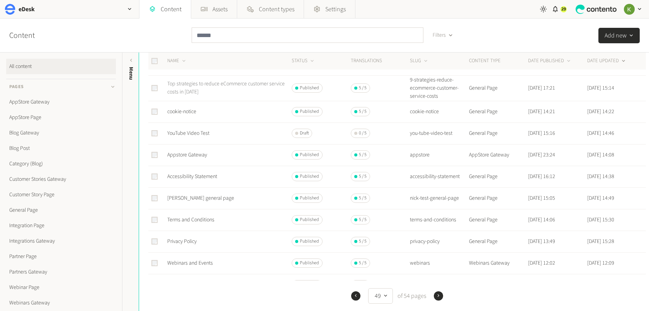
click at [200, 83] on link "Top strategies to reduce eCommerce customer service costs in 2024" at bounding box center [225, 88] width 117 height 16
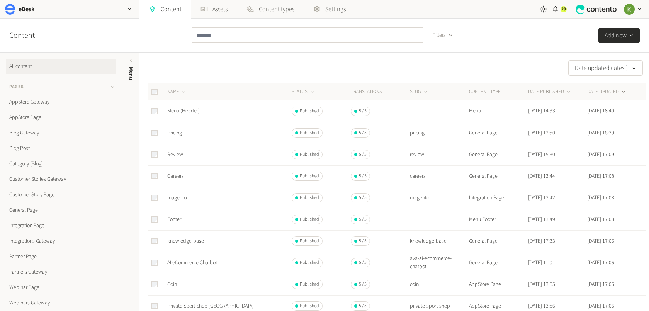
scroll to position [176, 0]
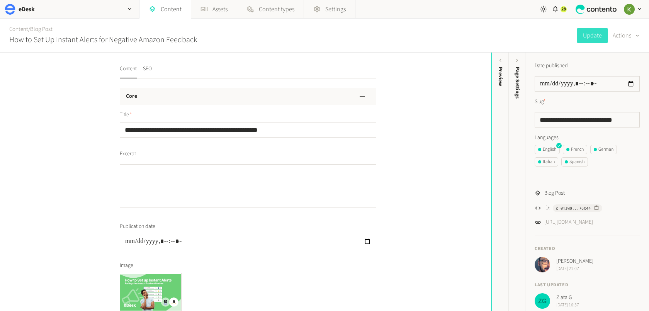
scroll to position [7, 0]
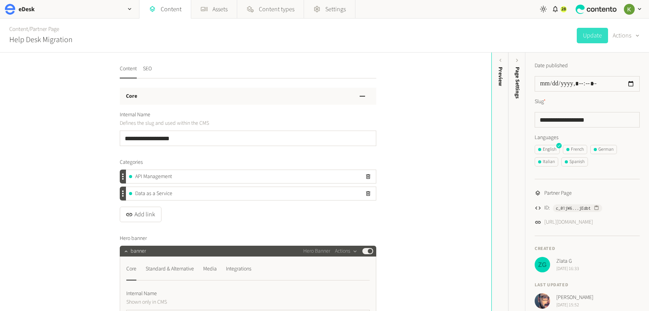
scroll to position [7, 0]
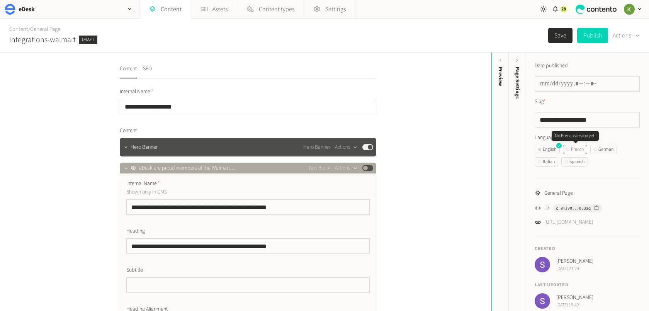
click at [573, 148] on div "French" at bounding box center [574, 149] width 17 height 7
